Goal: Information Seeking & Learning: Check status

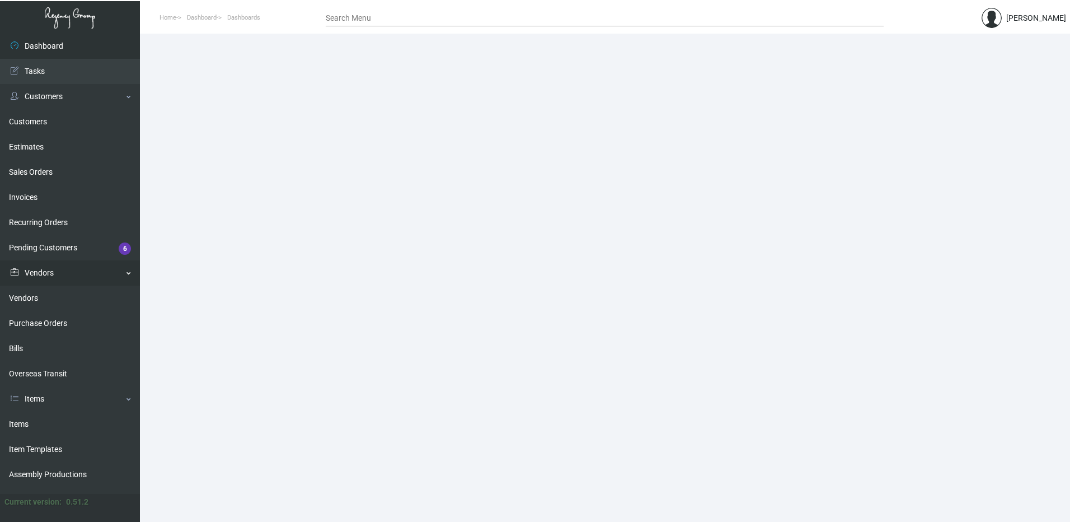
drag, startPoint x: 29, startPoint y: 296, endPoint x: 69, endPoint y: 274, distance: 46.1
click at [29, 296] on link "Vendors" at bounding box center [70, 297] width 140 height 25
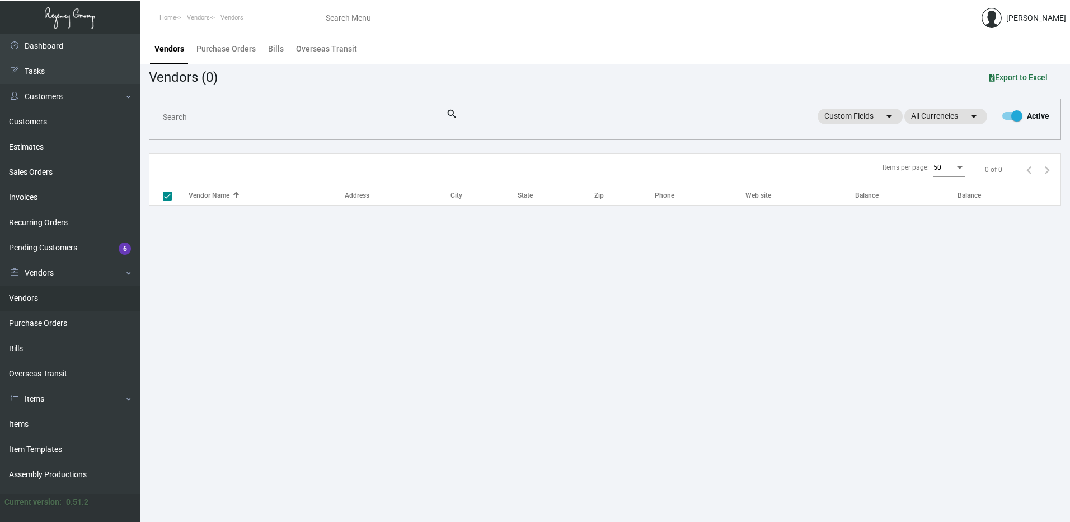
checkbox input "false"
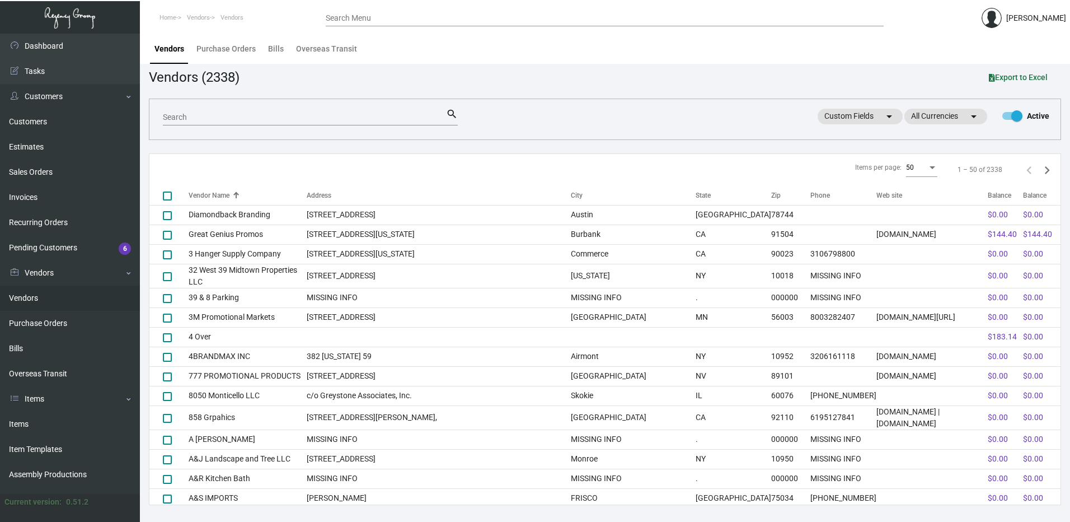
click at [215, 119] on input "Search" at bounding box center [304, 117] width 283 height 9
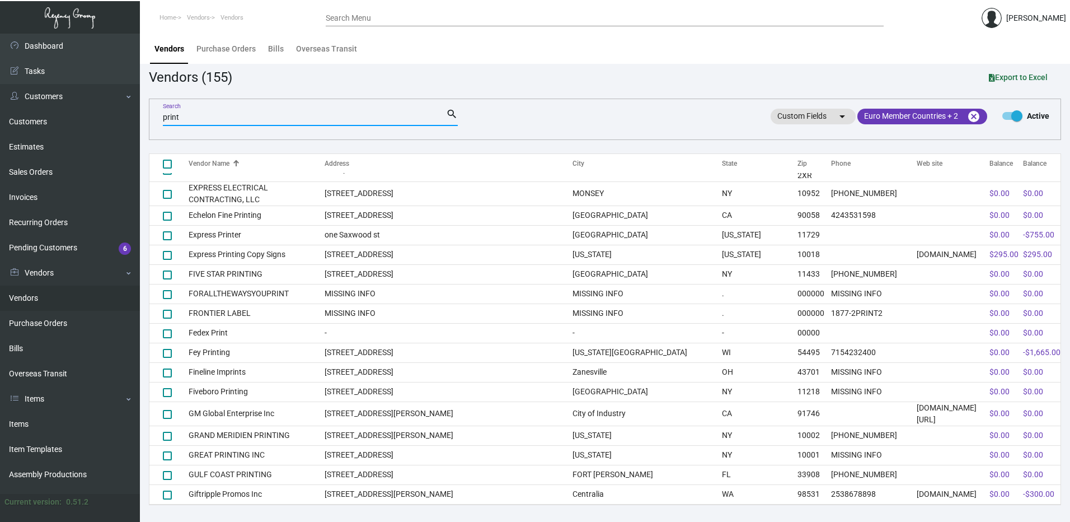
scroll to position [682, 0]
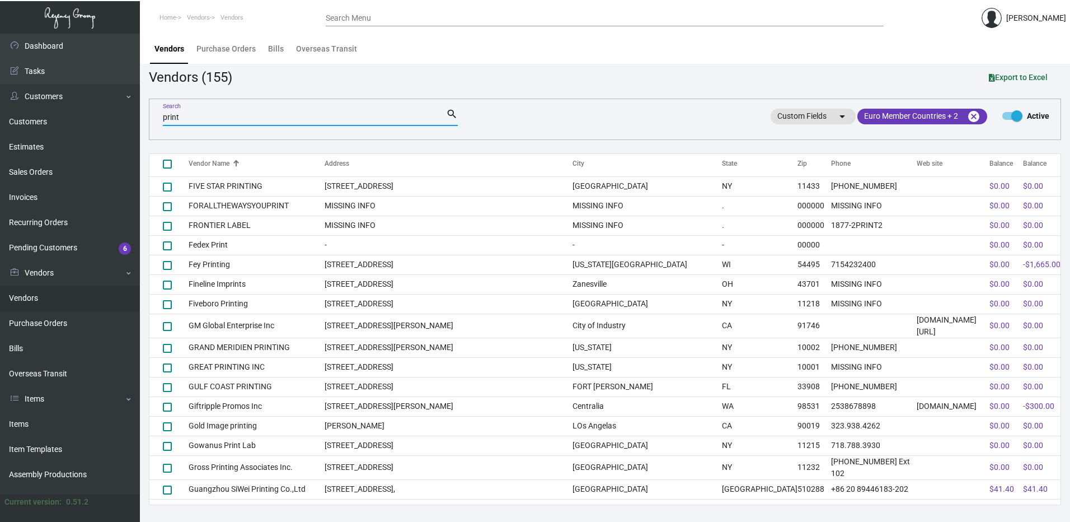
click at [229, 121] on input "print" at bounding box center [304, 117] width 283 height 9
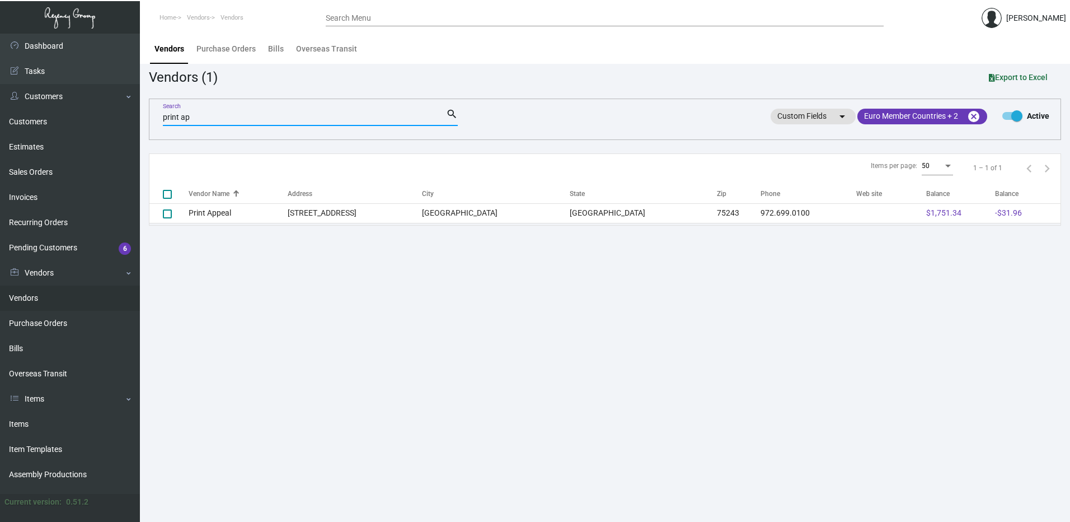
scroll to position [2, 0]
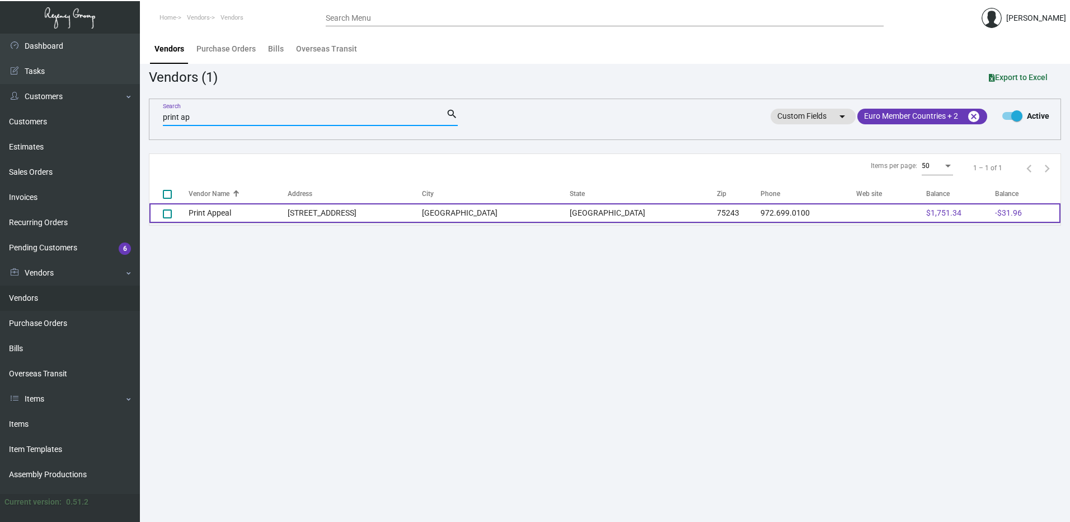
type input "print ap"
click at [220, 217] on td "Print Appeal" at bounding box center [238, 213] width 99 height 20
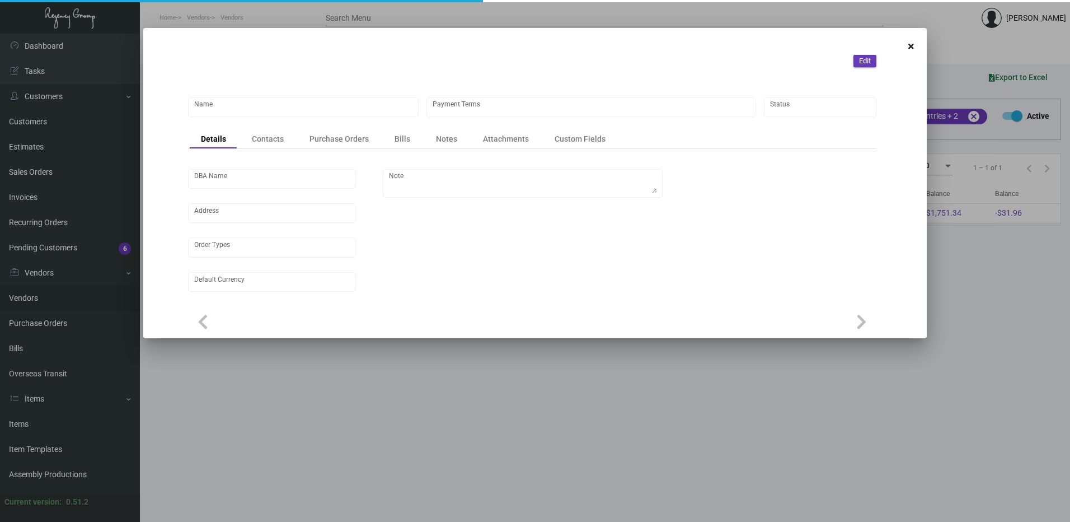
type input "Print Appeal"
type input "Net 30"
type input "United States Dollar $"
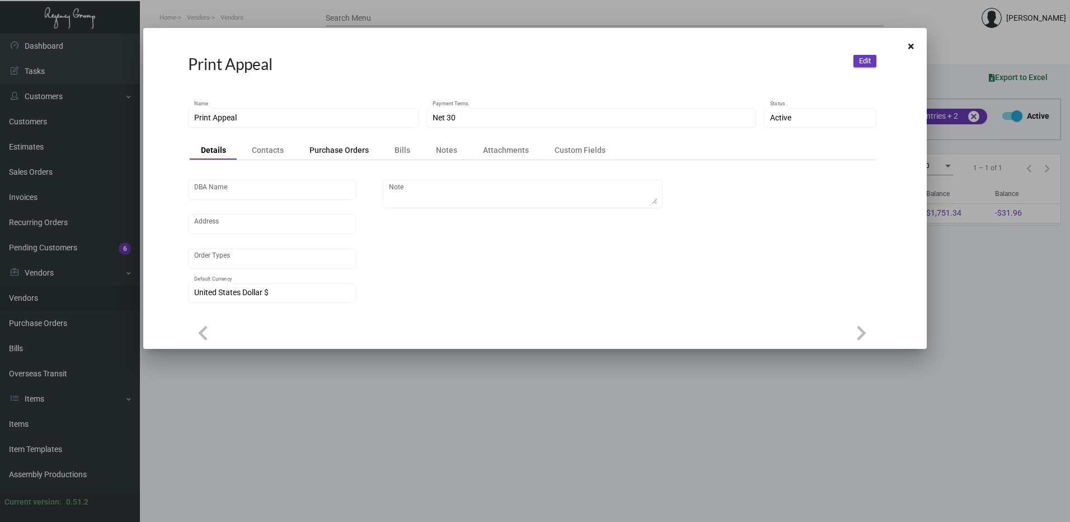
click at [334, 152] on div "Purchase Orders" at bounding box center [338, 149] width 59 height 11
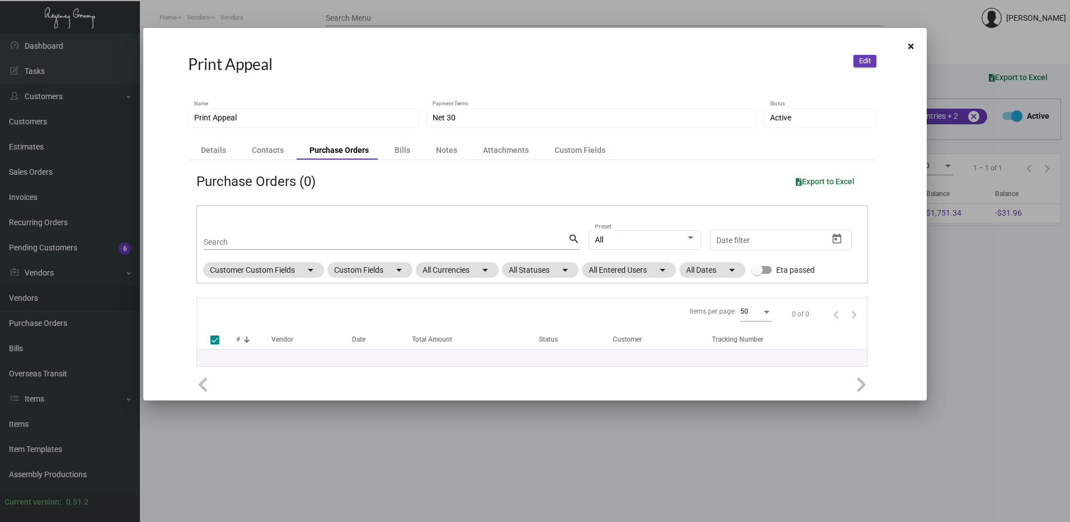
checkbox input "false"
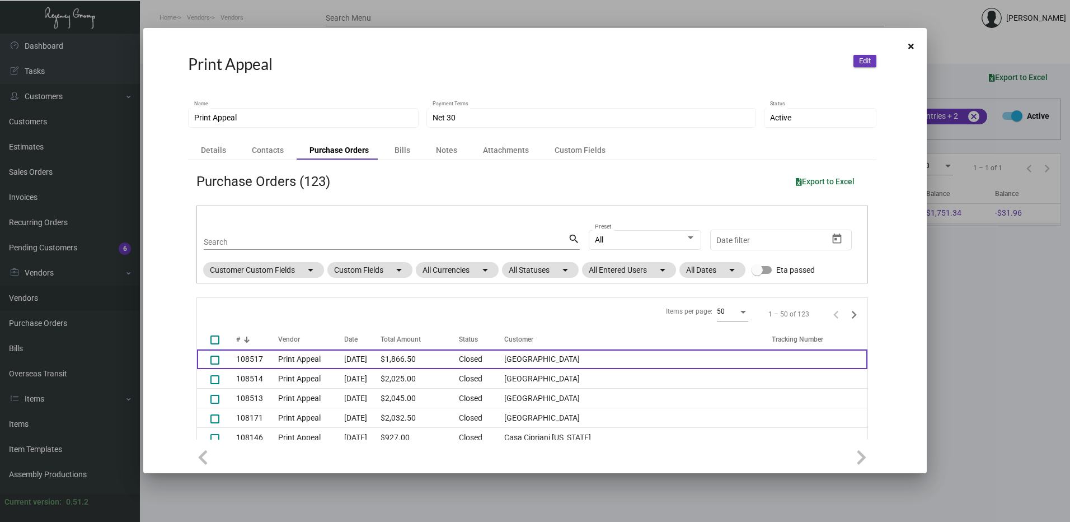
click at [355, 356] on td "[DATE]" at bounding box center [362, 359] width 36 height 20
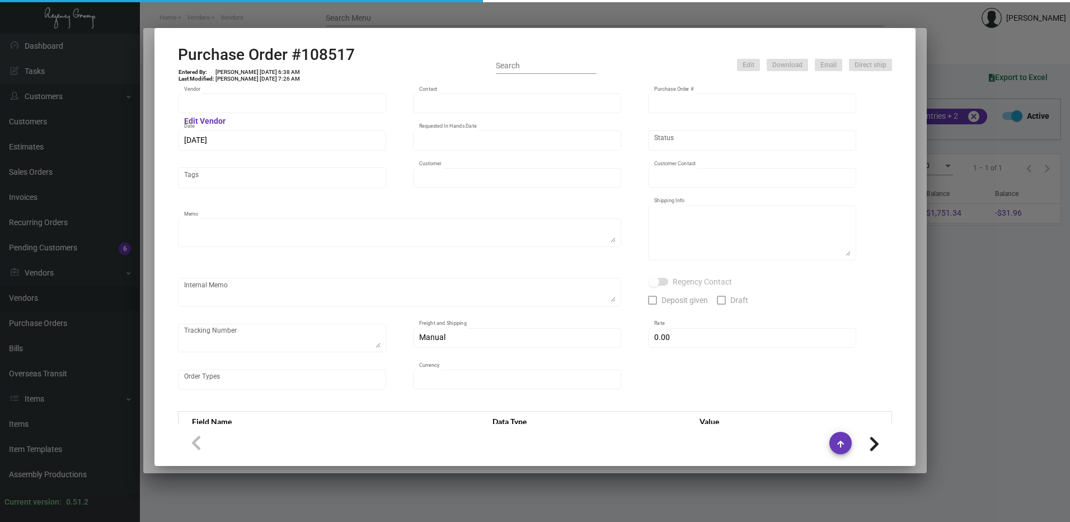
type input "Print Appeal"
type input "[PERSON_NAME]"
type input "108517"
type input "[DATE]"
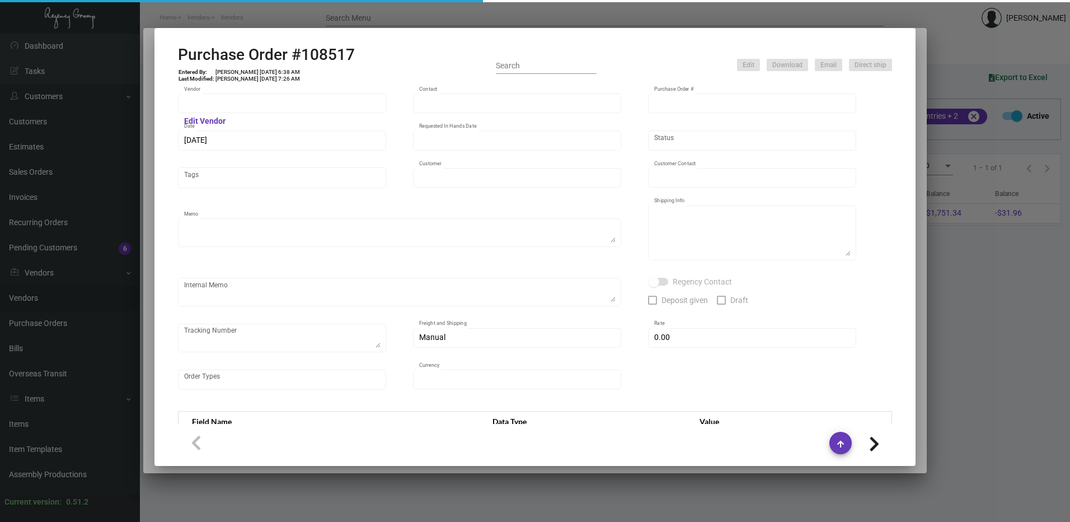
type input "[GEOGRAPHIC_DATA]"
type input "[PERSON_NAME]"
type textarea "BLIND Ship via UPS Ground Acct# 1AY276."
type textarea "BLIND Ship via UPS Ground Acct# 1AY276. The Belgrove [PERSON_NAME] [STREET_ADDR…"
type input "$ 37.50"
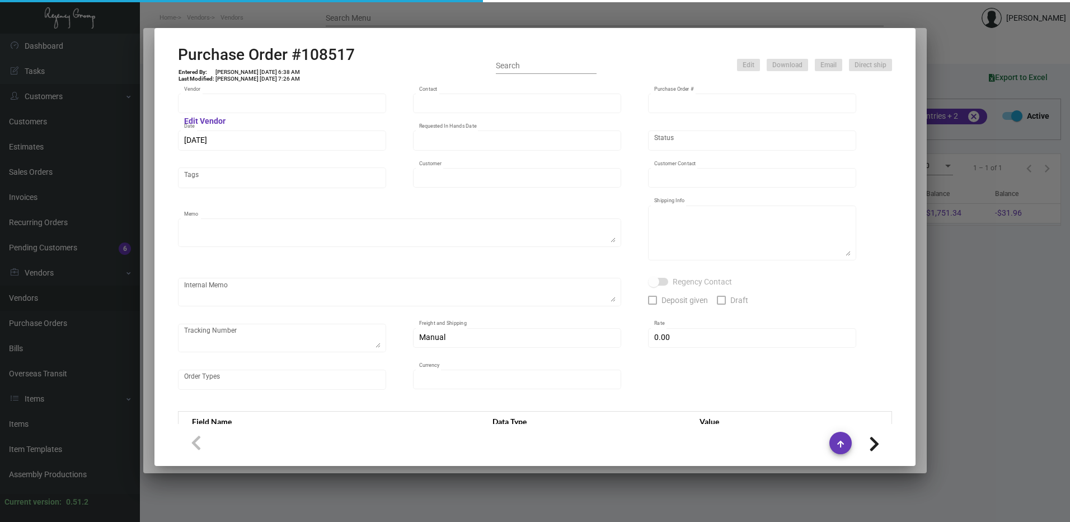
type input "United States Dollar $"
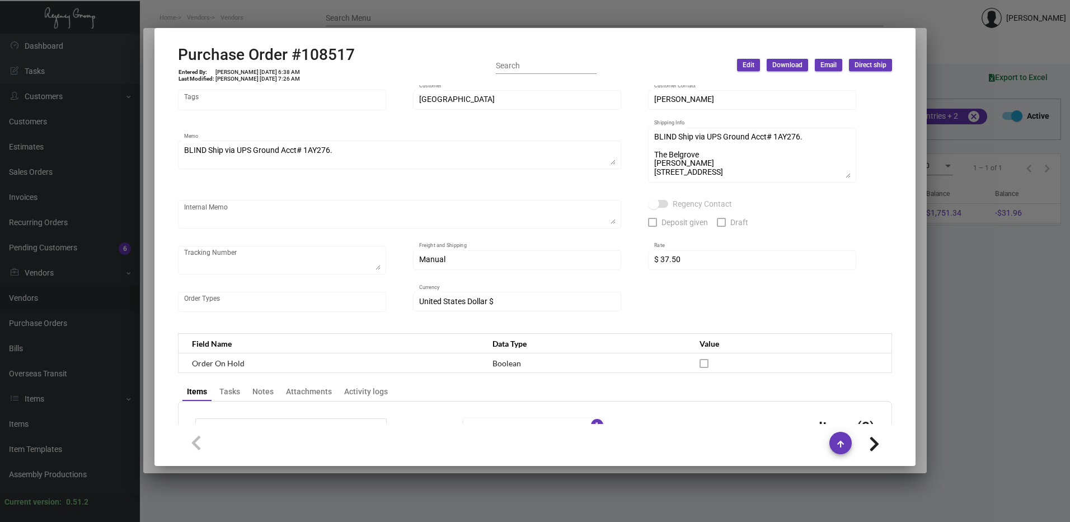
scroll to position [168, 0]
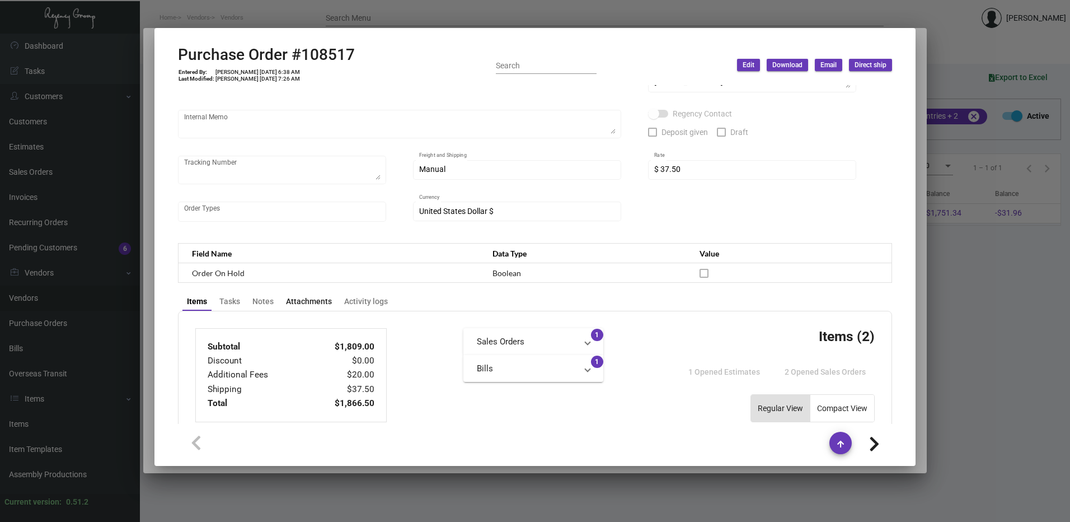
click at [299, 305] on div "Attachments" at bounding box center [309, 301] width 46 height 12
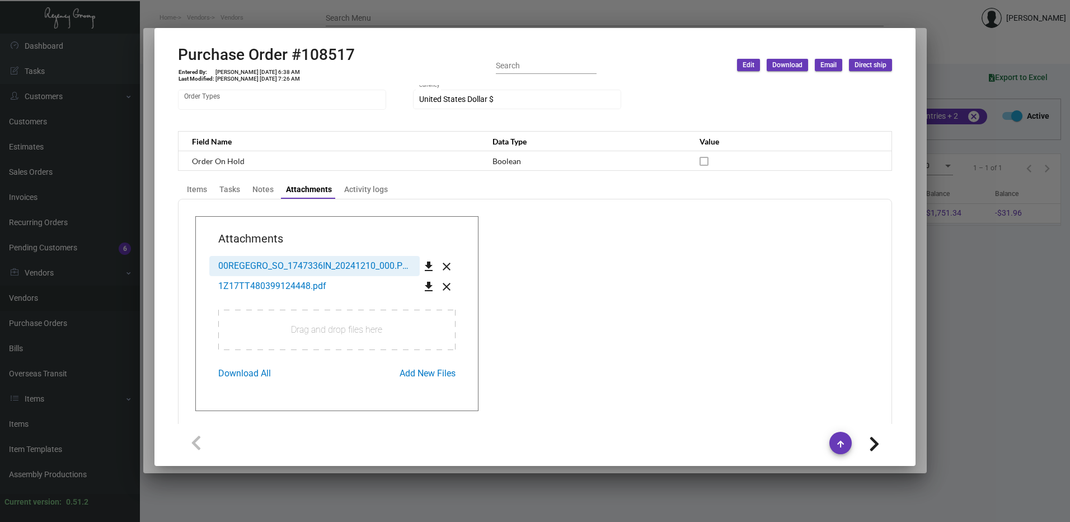
click at [351, 268] on span "00REGEGRO_SO_1747336IN_20241210_000.PDF" at bounding box center [315, 265] width 195 height 11
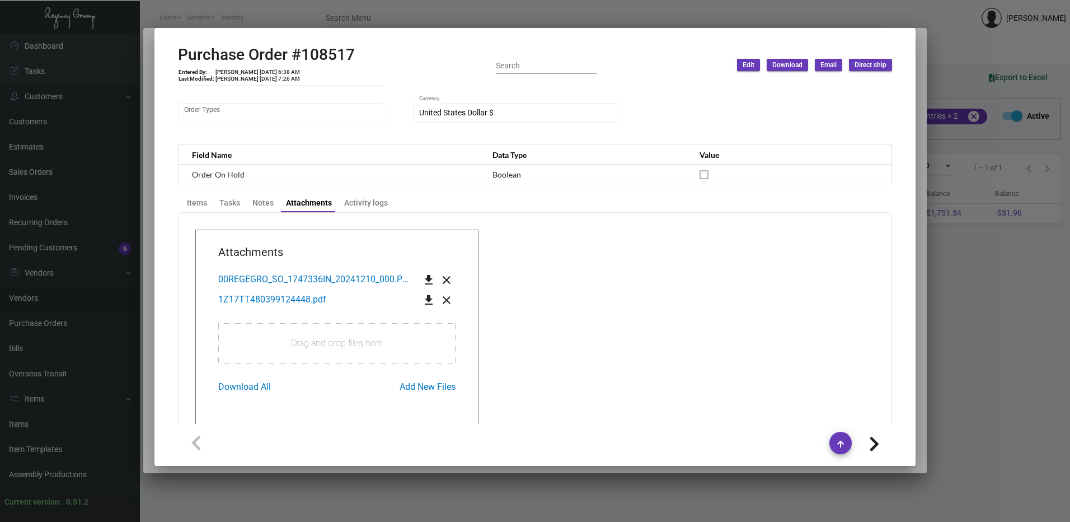
scroll to position [280, 0]
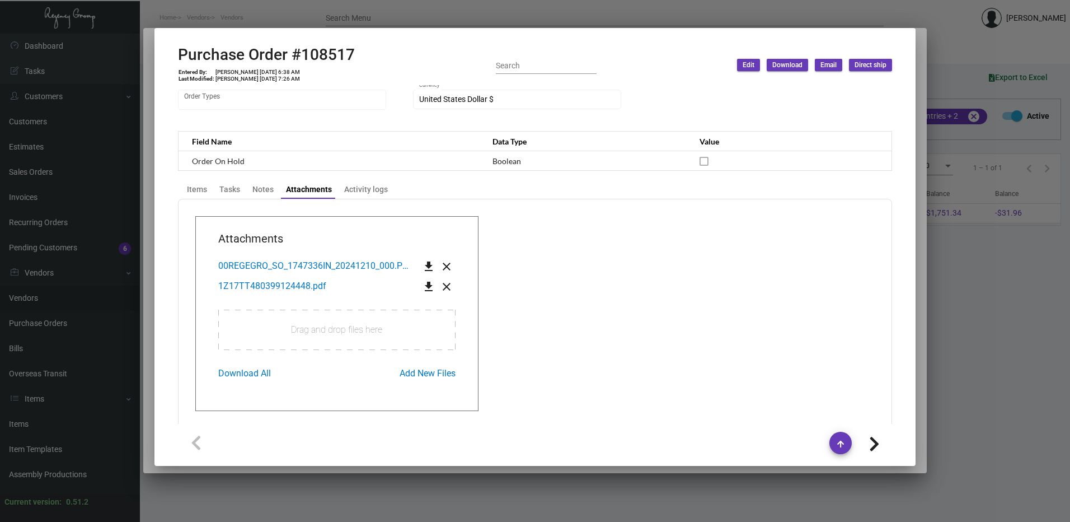
click at [306, 286] on span "1Z17TT480399124448.pdf" at bounding box center [272, 285] width 108 height 11
click at [844, 24] on div at bounding box center [535, 261] width 1070 height 522
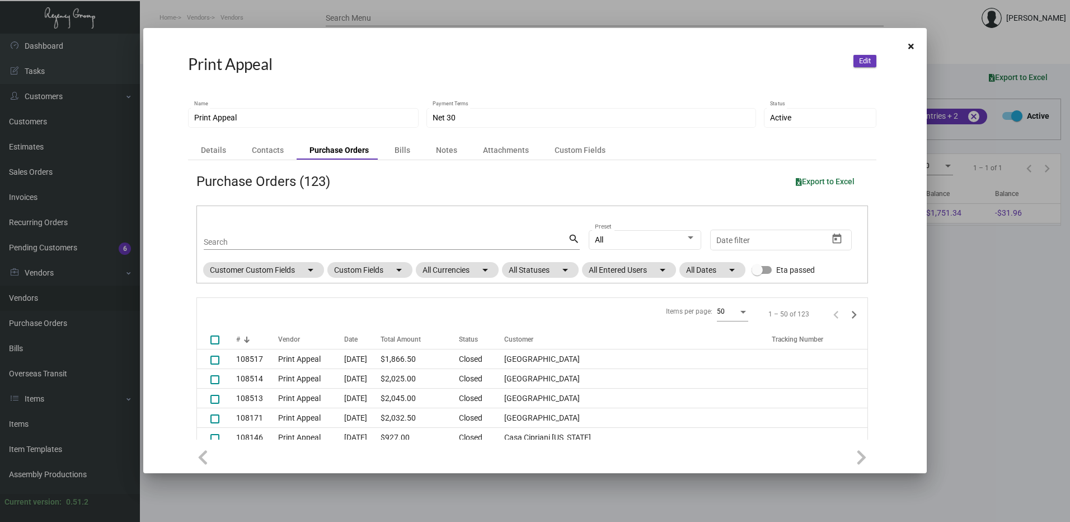
click at [283, 20] on div at bounding box center [535, 261] width 1070 height 522
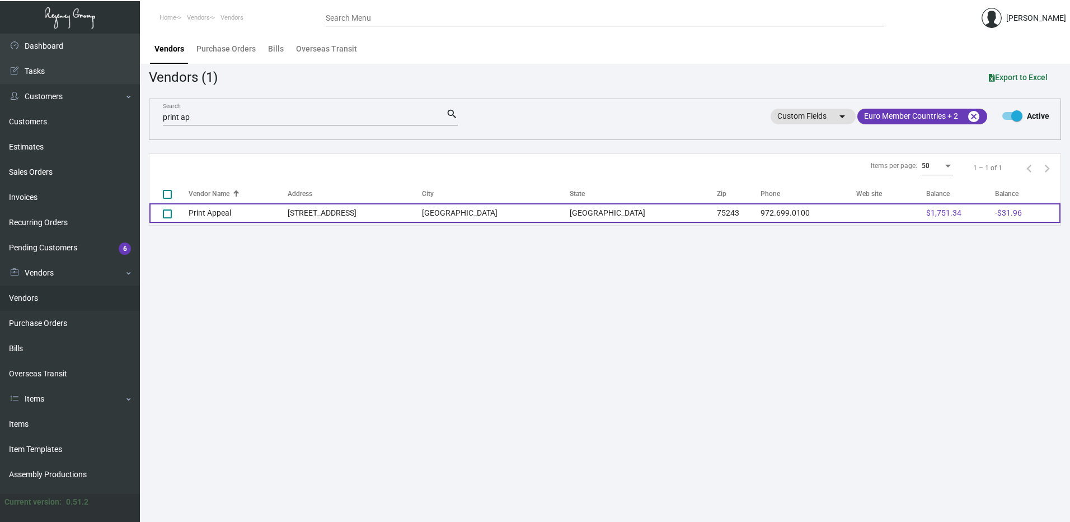
click at [288, 210] on td "Print Appeal" at bounding box center [238, 213] width 99 height 20
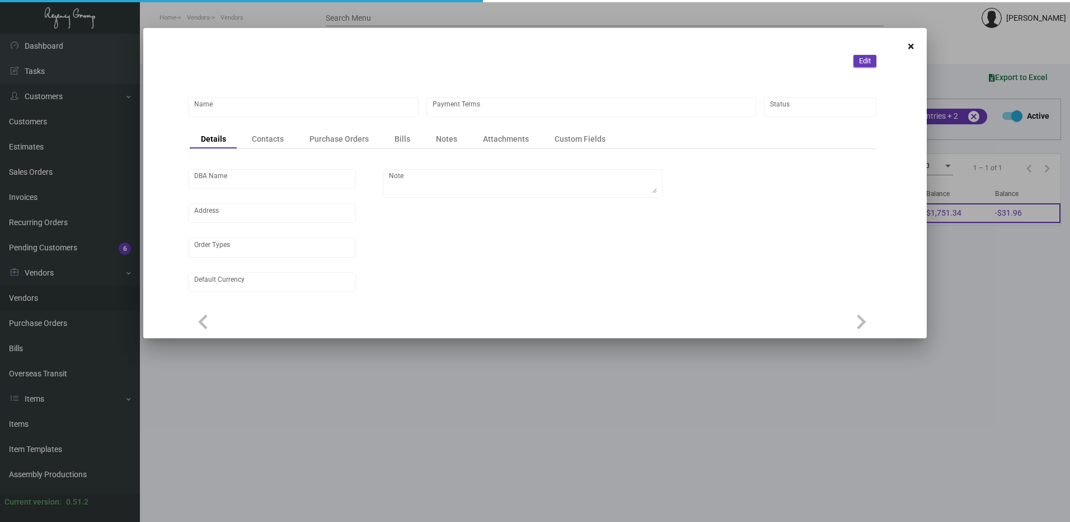
type input "Print Appeal"
type input "Net 30"
type input "United States Dollar $"
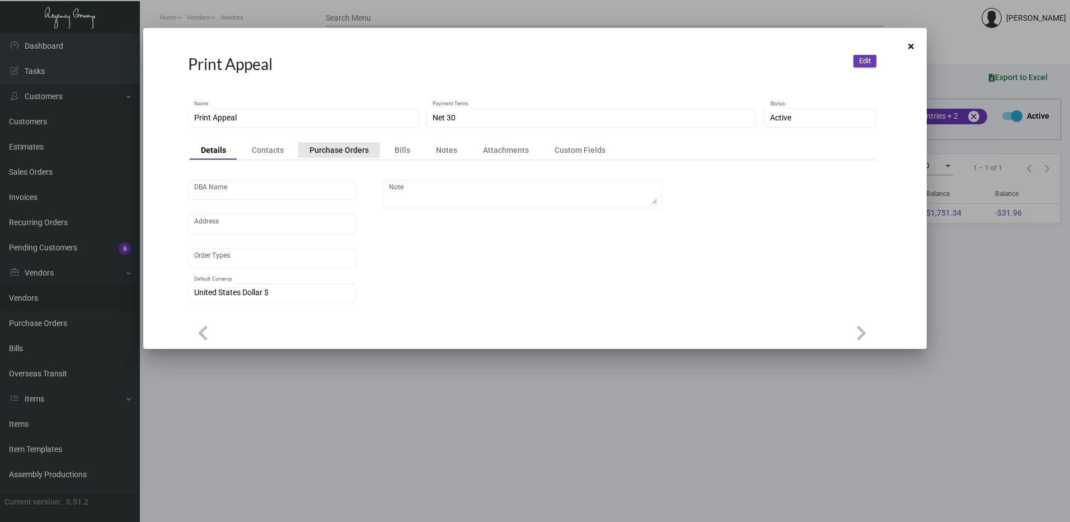
click at [315, 148] on div "Purchase Orders" at bounding box center [338, 149] width 59 height 11
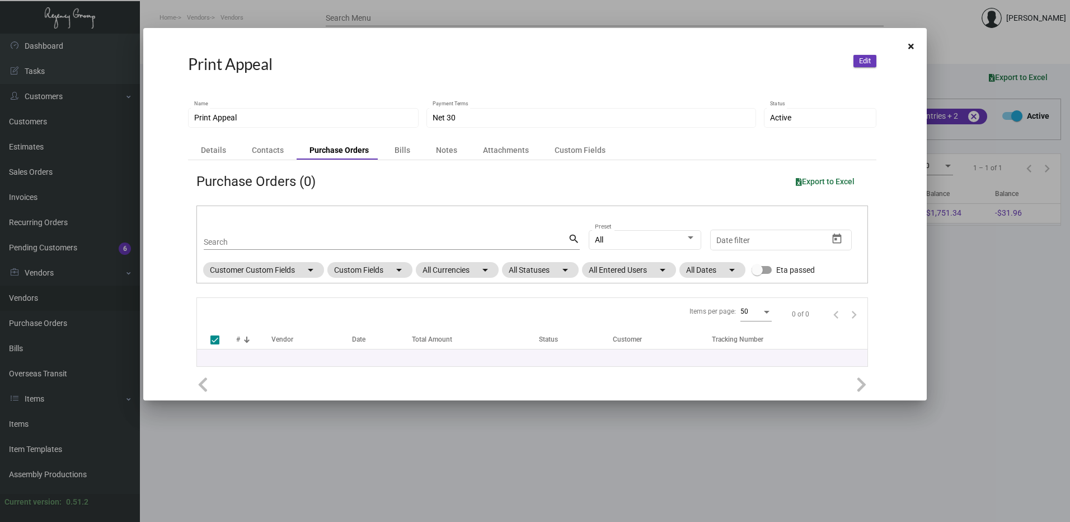
checkbox input "false"
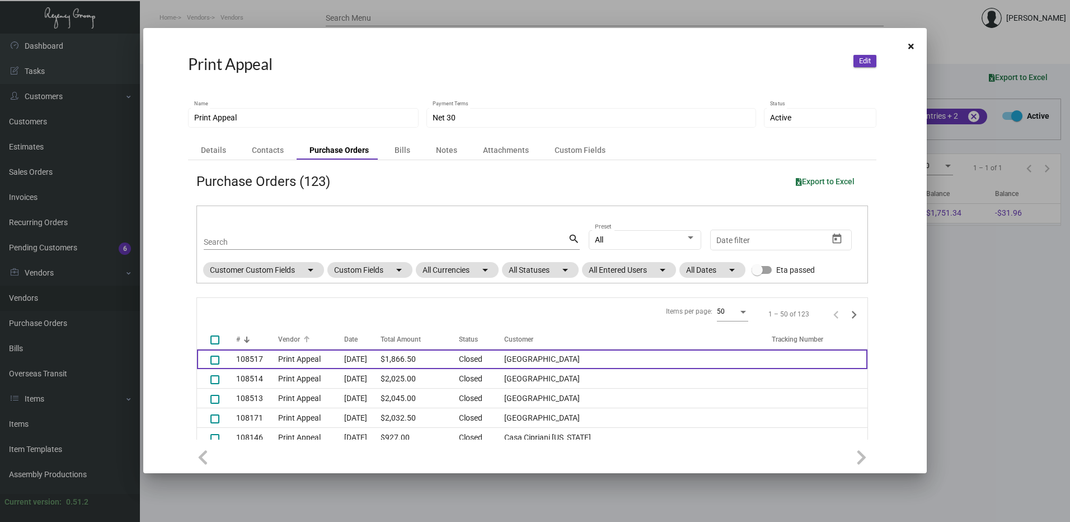
click at [282, 350] on td "Print Appeal" at bounding box center [311, 359] width 66 height 20
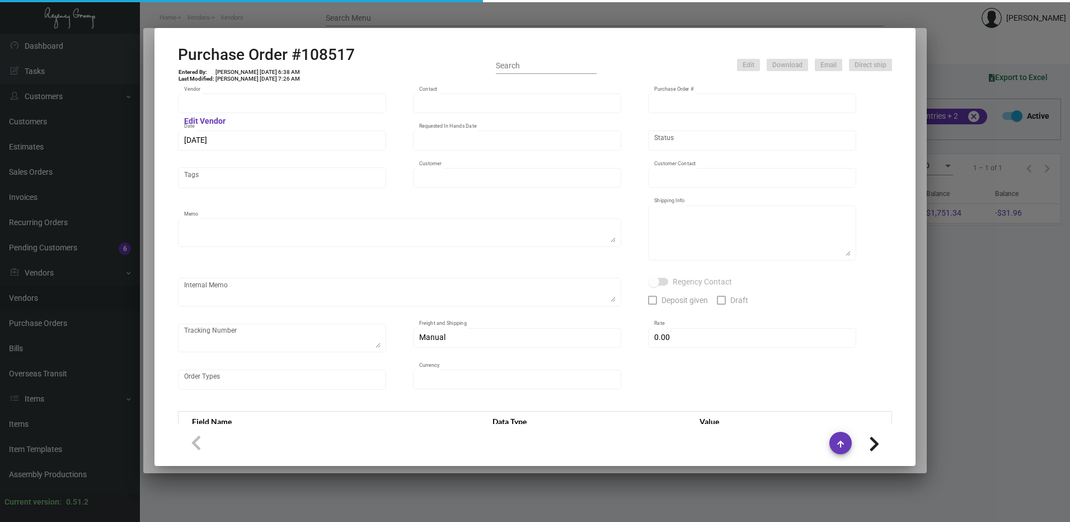
type input "Print Appeal"
type input "[PERSON_NAME]"
type input "108517"
type input "[DATE]"
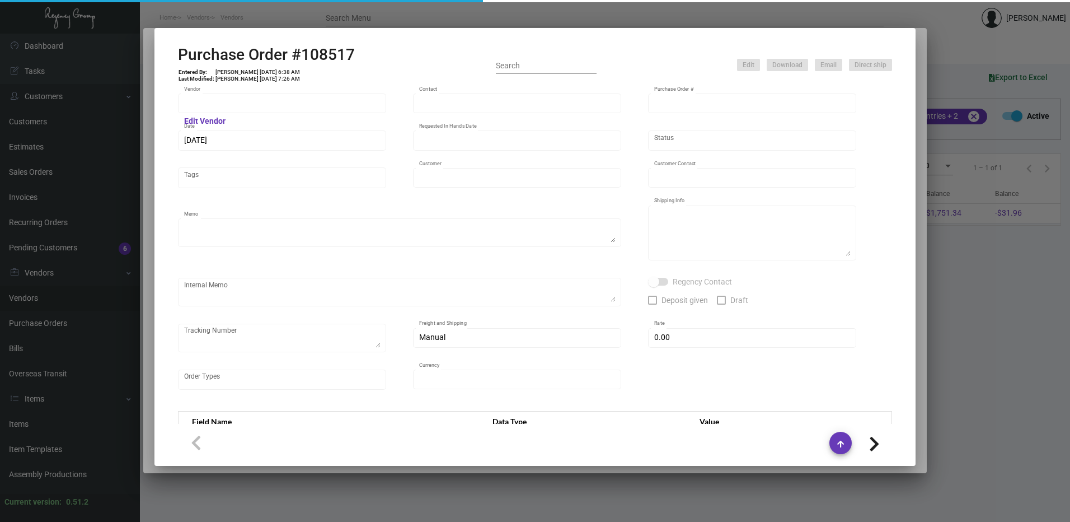
type input "[GEOGRAPHIC_DATA]"
type input "[PERSON_NAME]"
type textarea "BLIND Ship via UPS Ground Acct# 1AY276."
type textarea "BLIND Ship via UPS Ground Acct# 1AY276. The Belgrove [PERSON_NAME] [STREET_ADDR…"
type input "$ 37.50"
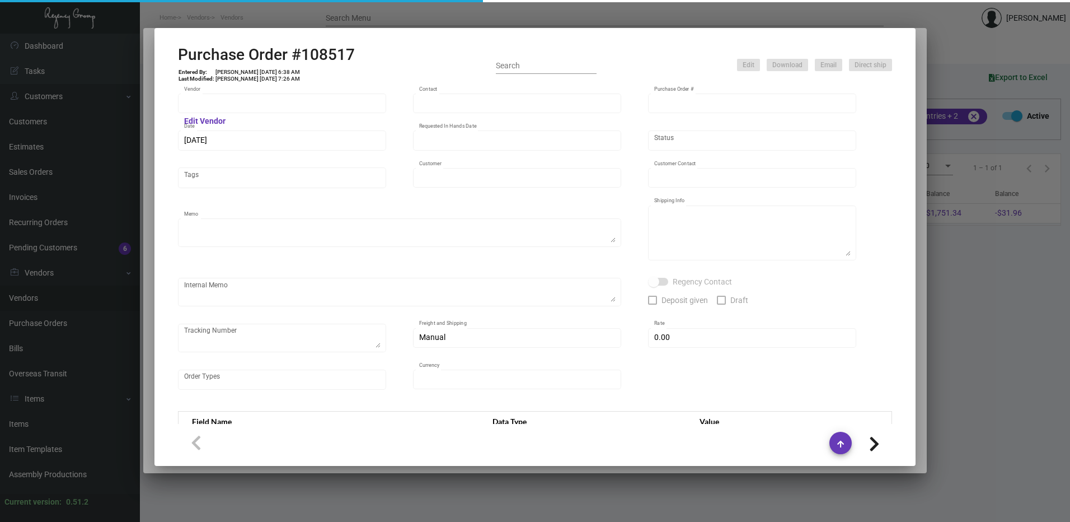
type input "United States Dollar $"
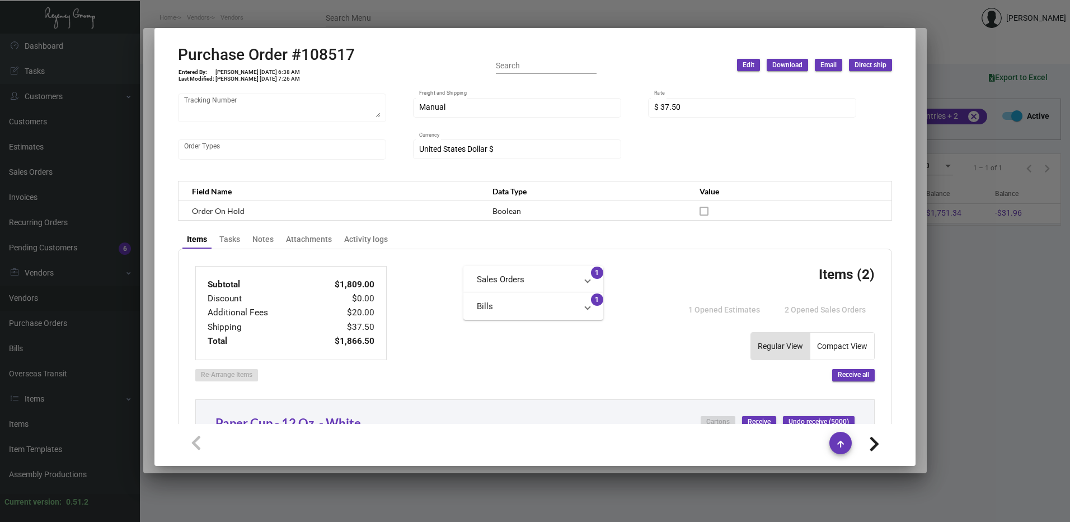
scroll to position [224, 0]
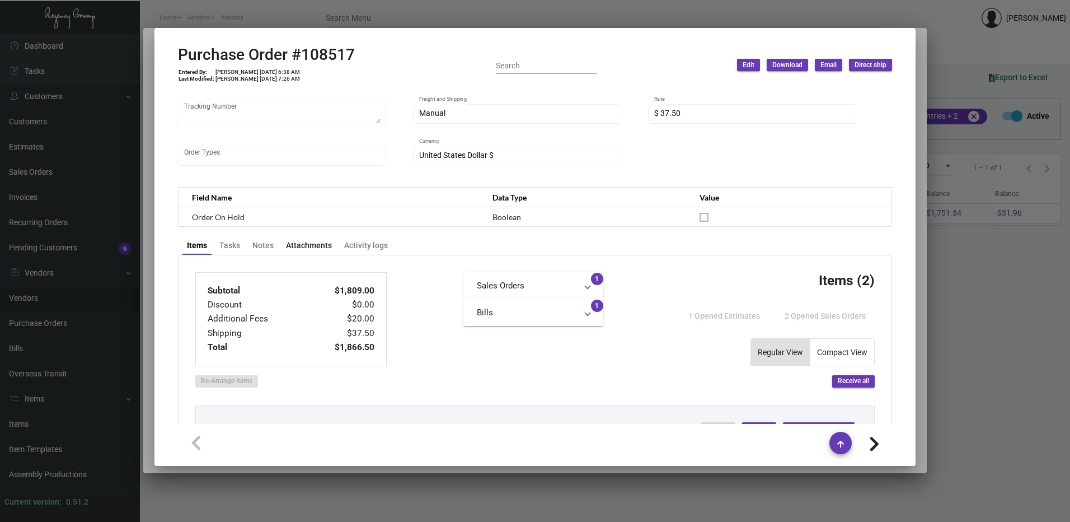
click at [328, 246] on div "Attachments" at bounding box center [309, 246] width 46 height 12
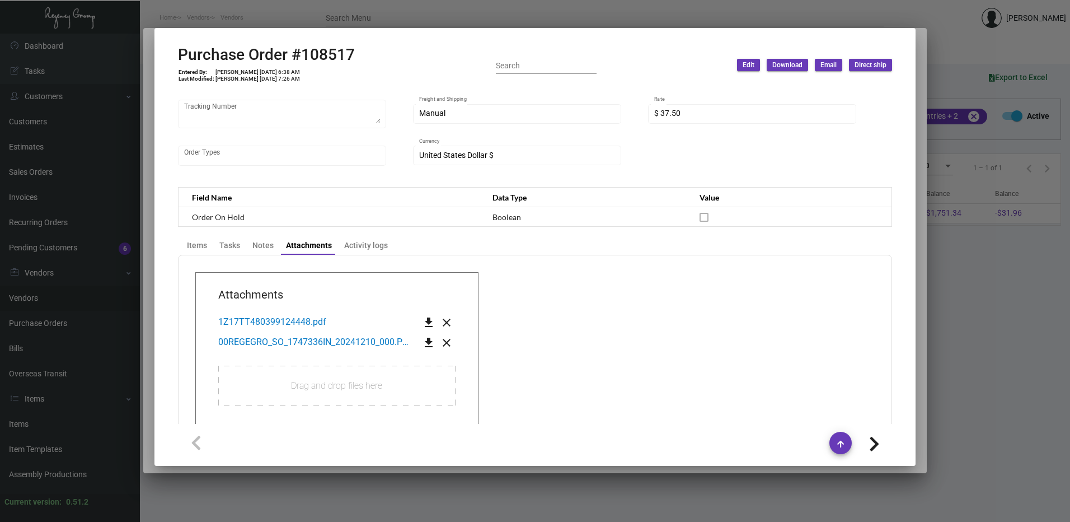
click at [170, 242] on div "Print Appeal Vendor Edit Vendor [PERSON_NAME] Contact 108517 Purchase Order # […" at bounding box center [535, 254] width 741 height 339
click at [196, 243] on div "Items" at bounding box center [197, 246] width 20 height 12
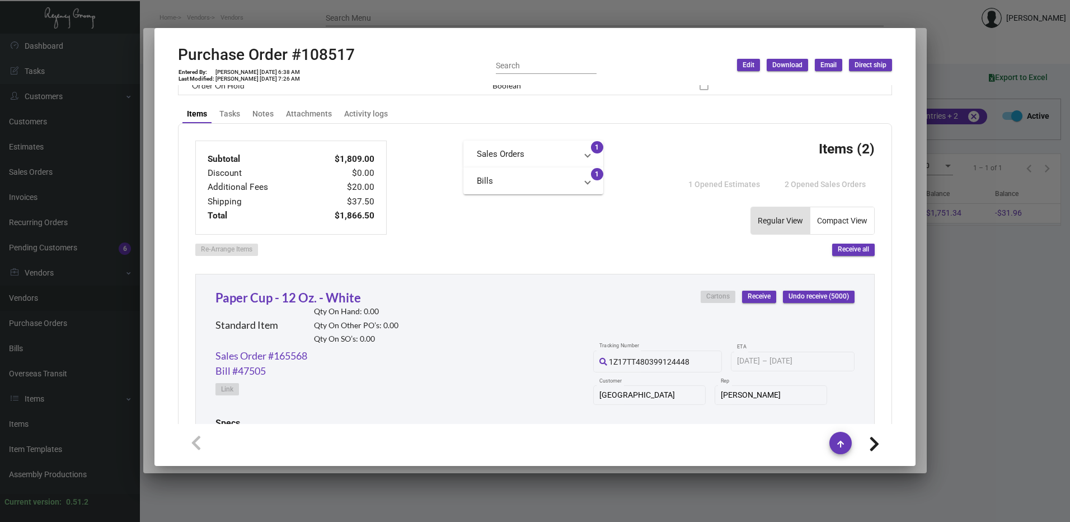
scroll to position [392, 0]
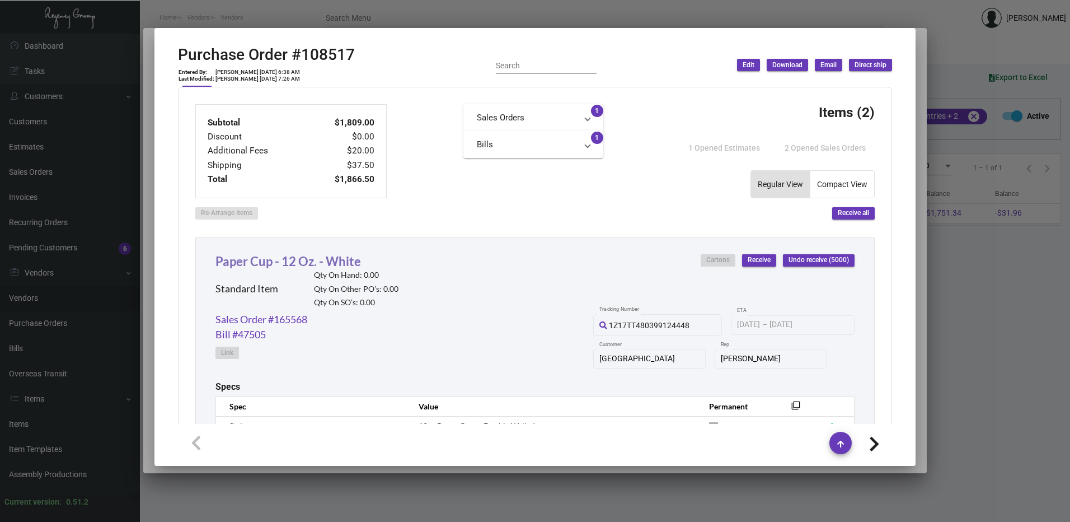
click at [321, 263] on link "Paper Cup - 12 Oz. - White" at bounding box center [288, 261] width 146 height 15
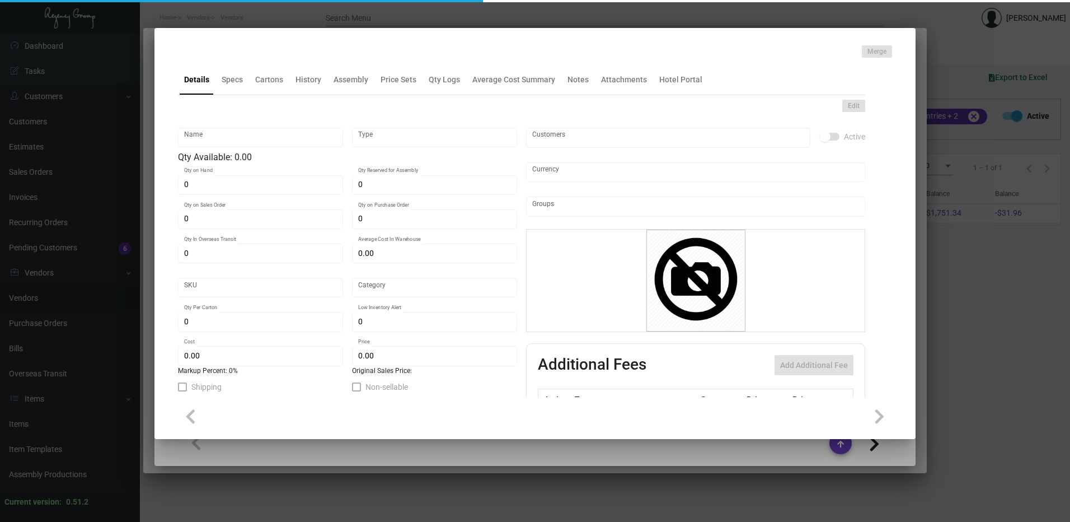
type input "Paper Cup - 12 Oz. - White"
type input "Standard Item"
type input "$ 0.00"
type input "Standard"
type input "$ 0.3138"
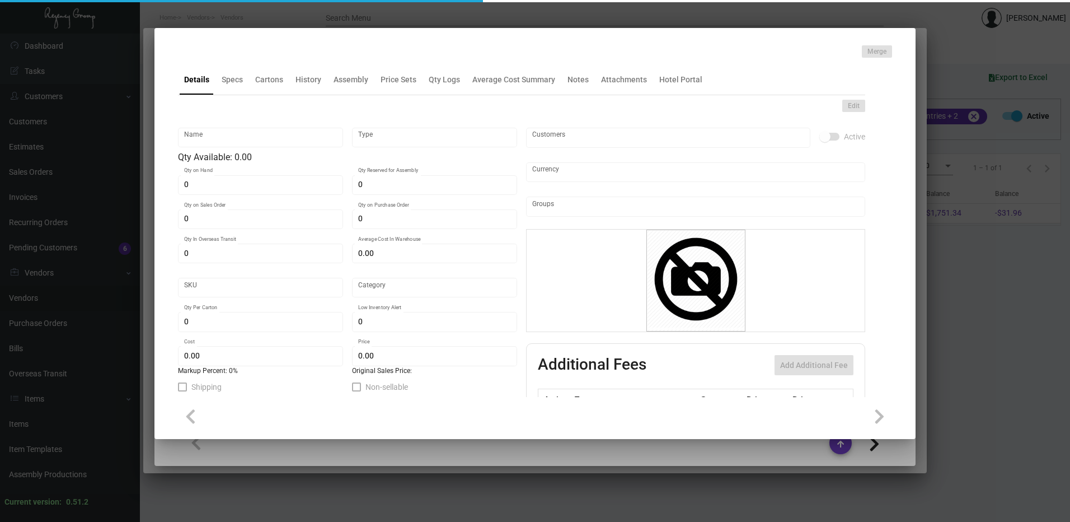
type input "$ 0.00"
checkbox input "true"
type input "United States Dollar $"
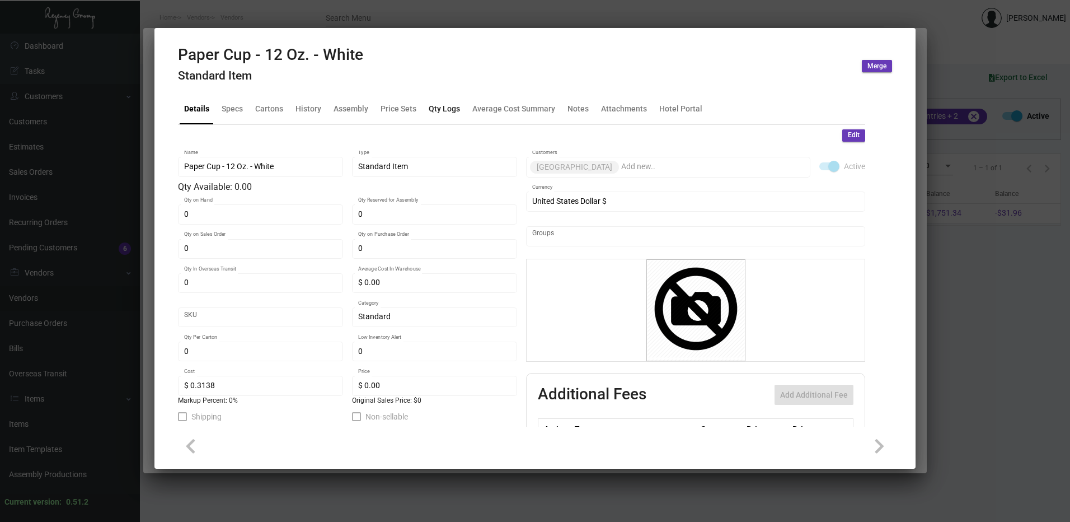
click at [440, 112] on div "Qty Logs" at bounding box center [444, 109] width 31 height 12
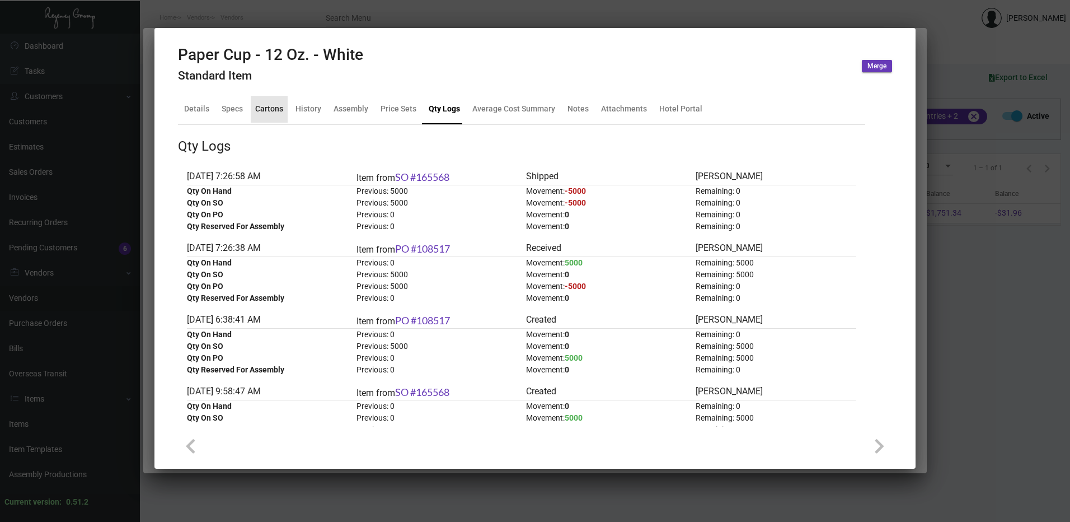
click at [270, 109] on div "Cartons" at bounding box center [269, 109] width 28 height 12
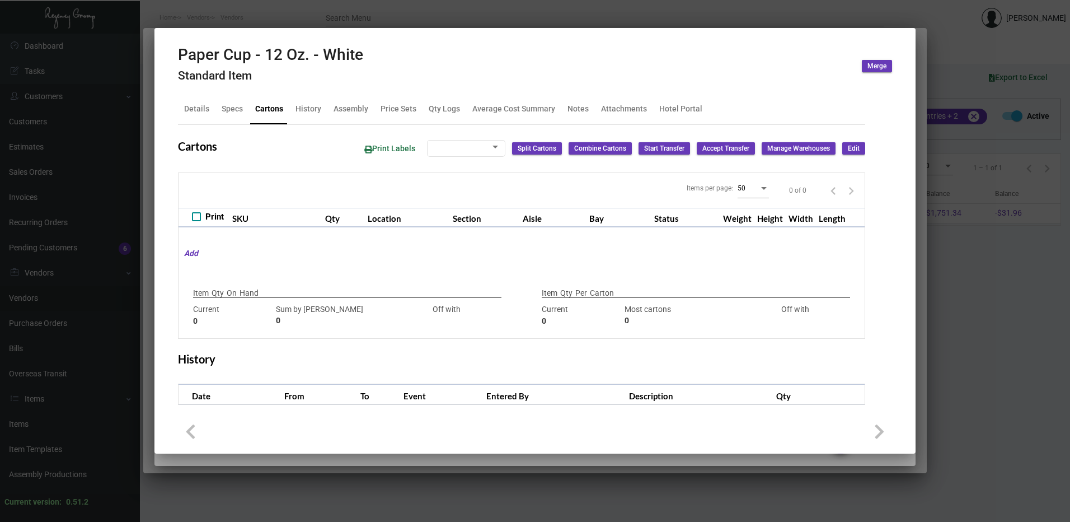
checkbox input "true"
type input "0"
click at [339, 21] on div at bounding box center [535, 261] width 1070 height 522
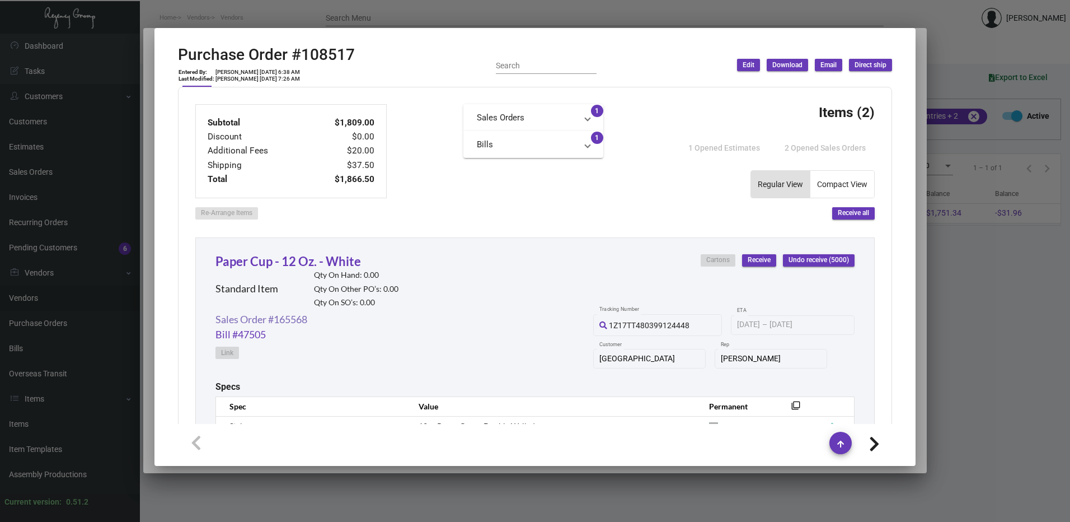
click at [288, 322] on link "Sales Order #165568" at bounding box center [261, 319] width 92 height 15
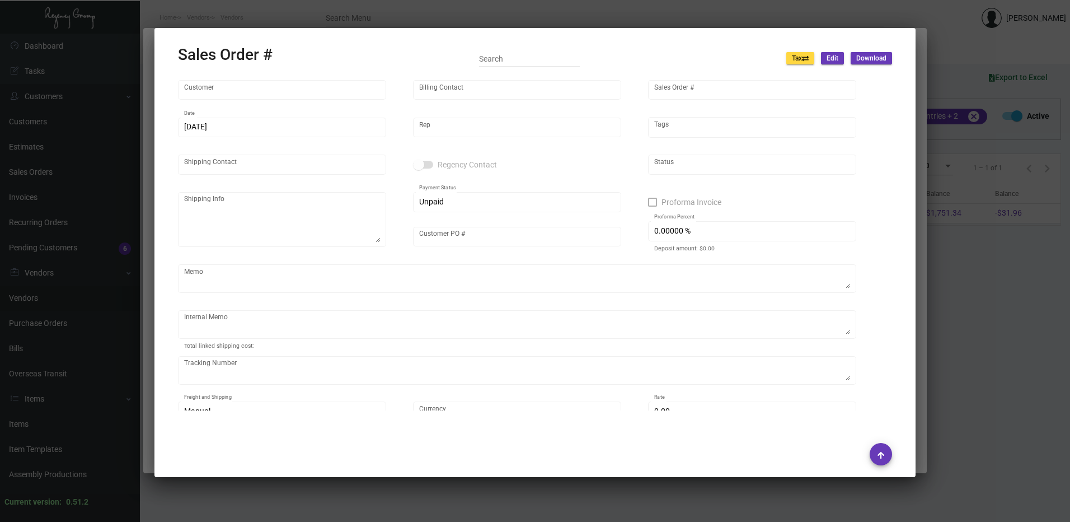
type input "[GEOGRAPHIC_DATA]"
type input "[PERSON_NAME]"
type input "165568"
type input "[DATE]"
type input "[PERSON_NAME]"
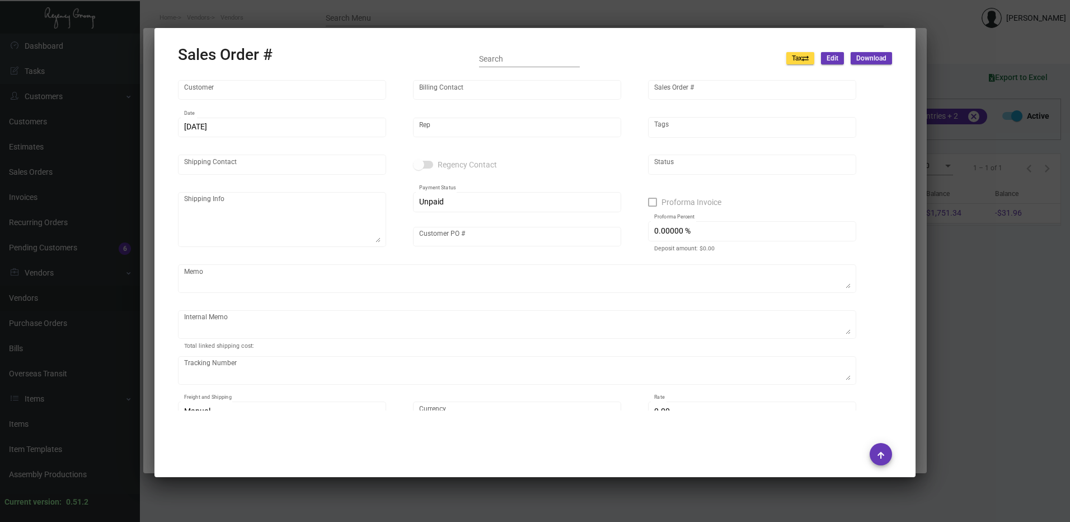
type input "[PERSON_NAME]"
type textarea "The Belgrove [PERSON_NAME] Managing Director [STREET_ADDRESS]"
type input "BELG0004"
type textarea "Sticker - Bottle Label - Label provided to vendor to ship to hotel UPS Next Day…"
type input "United States Dollar $"
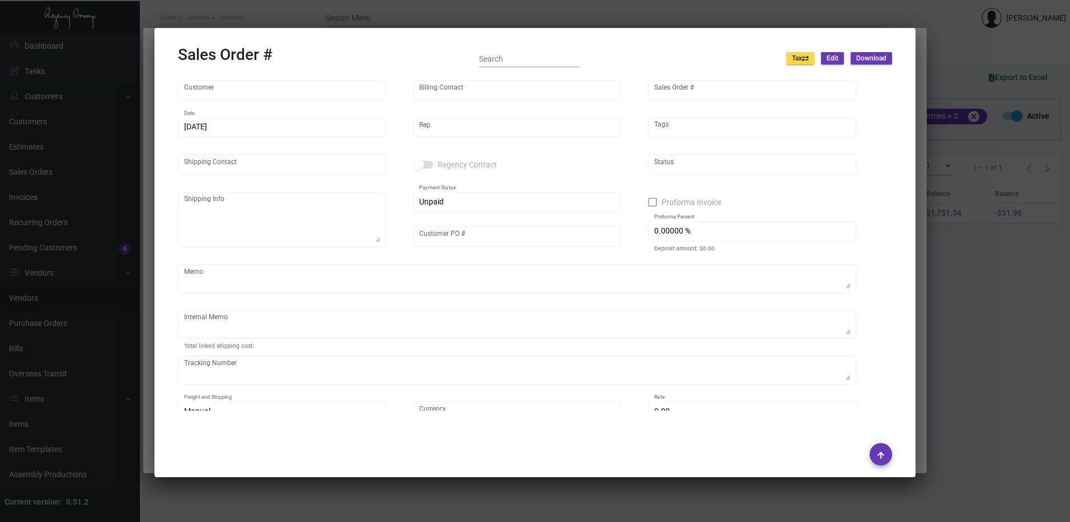
type input "$ 287.41"
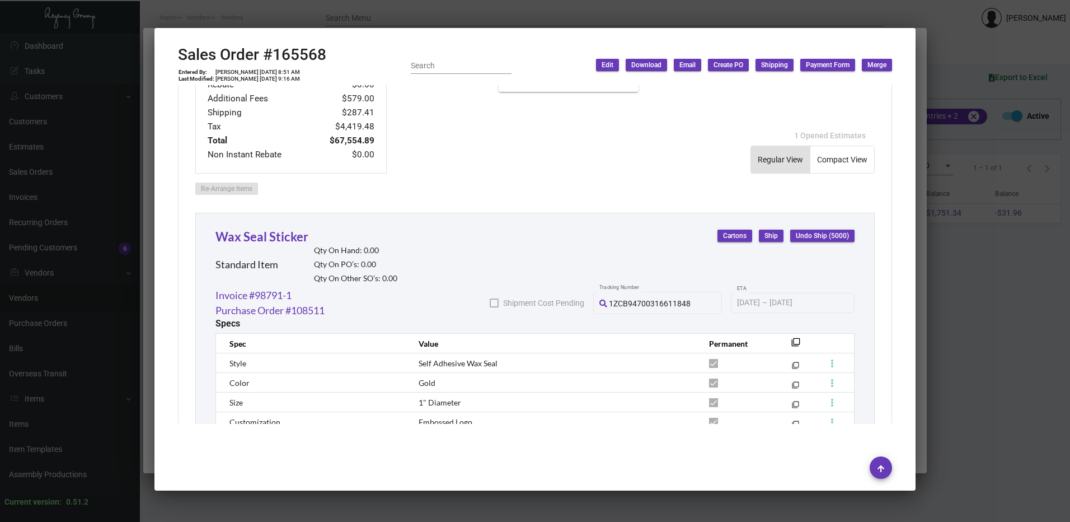
scroll to position [336, 0]
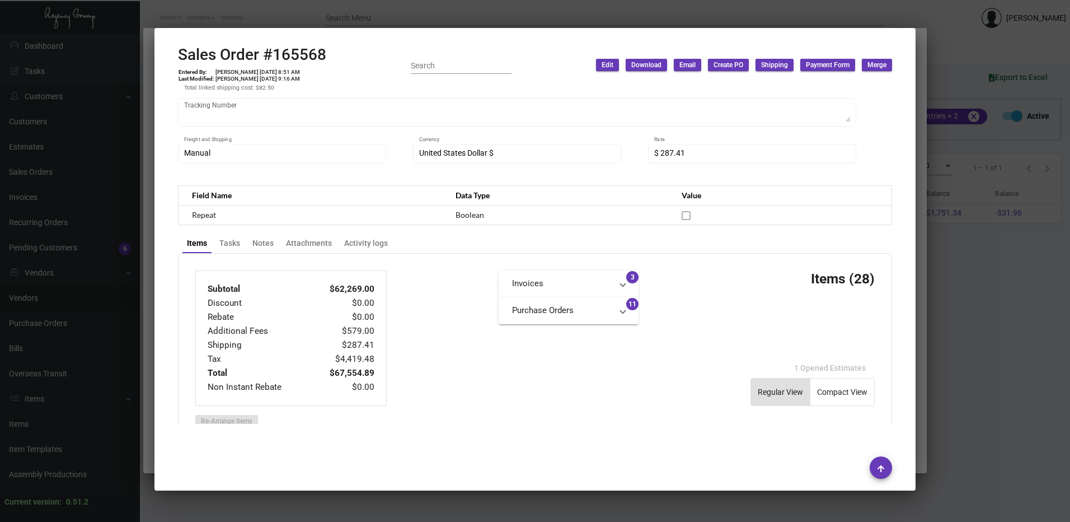
click at [482, 18] on div at bounding box center [535, 261] width 1070 height 522
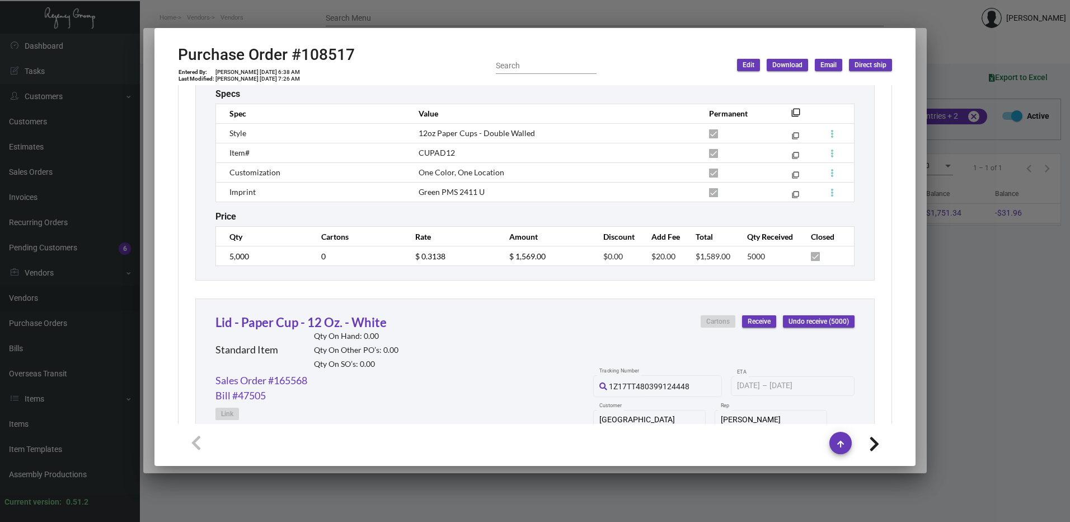
scroll to position [672, 0]
